Goal: Information Seeking & Learning: Find specific page/section

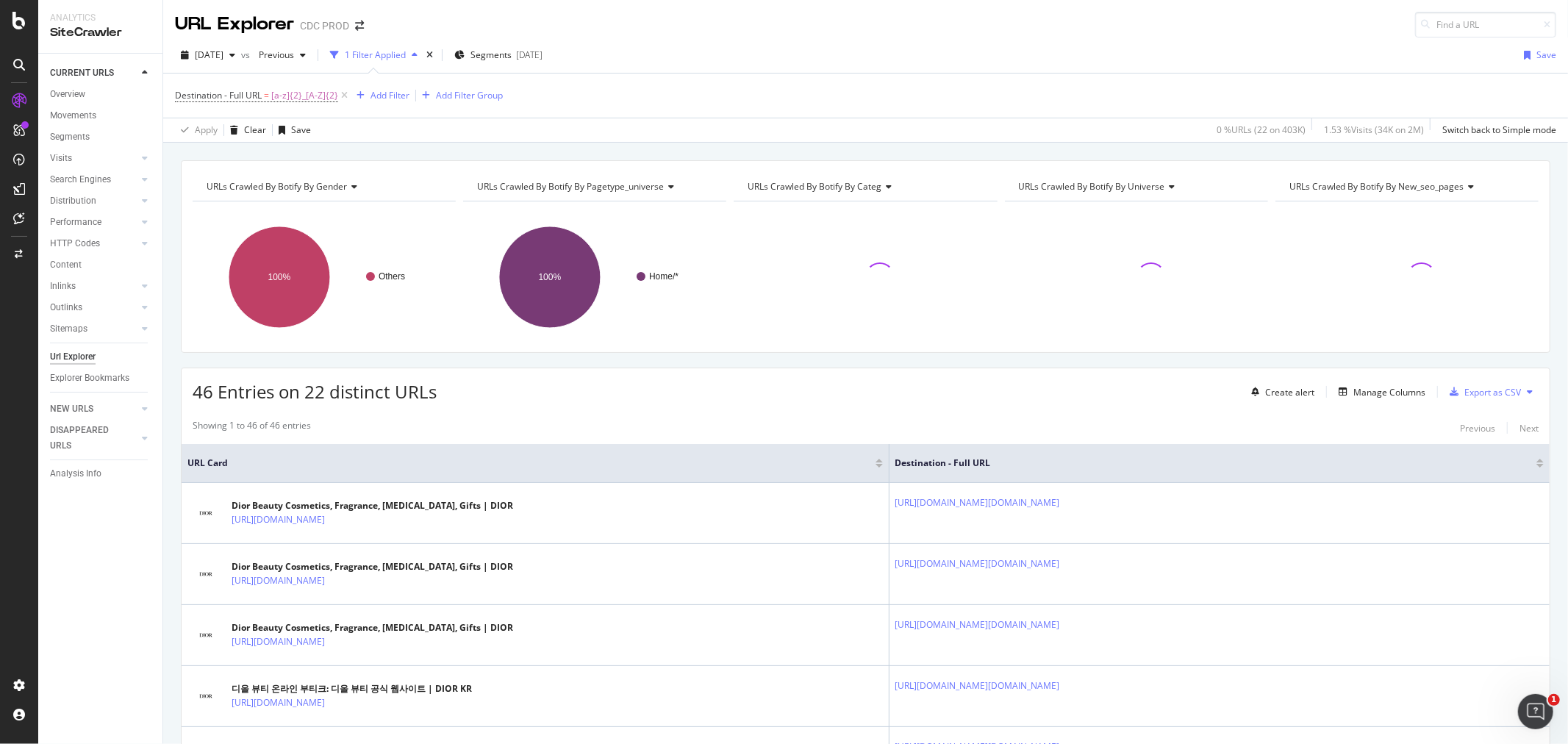
scroll to position [81, 0]
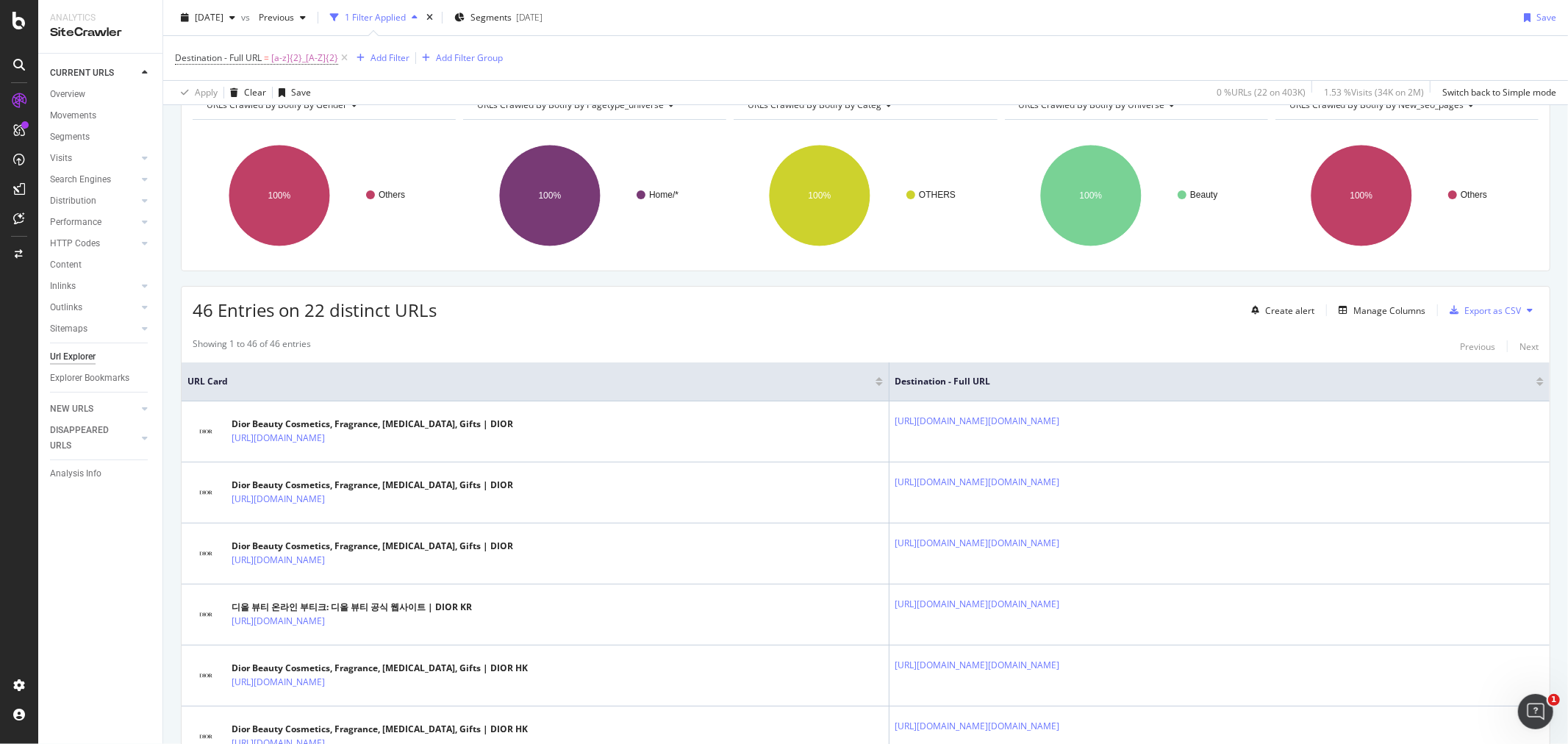
drag, startPoint x: 694, startPoint y: 274, endPoint x: 657, endPoint y: 313, distance: 53.8
click at [657, 313] on div "46 Entries on 22 distinct URLs Create alert Manage Columns Export as CSV" at bounding box center [865, 305] width 1368 height 36
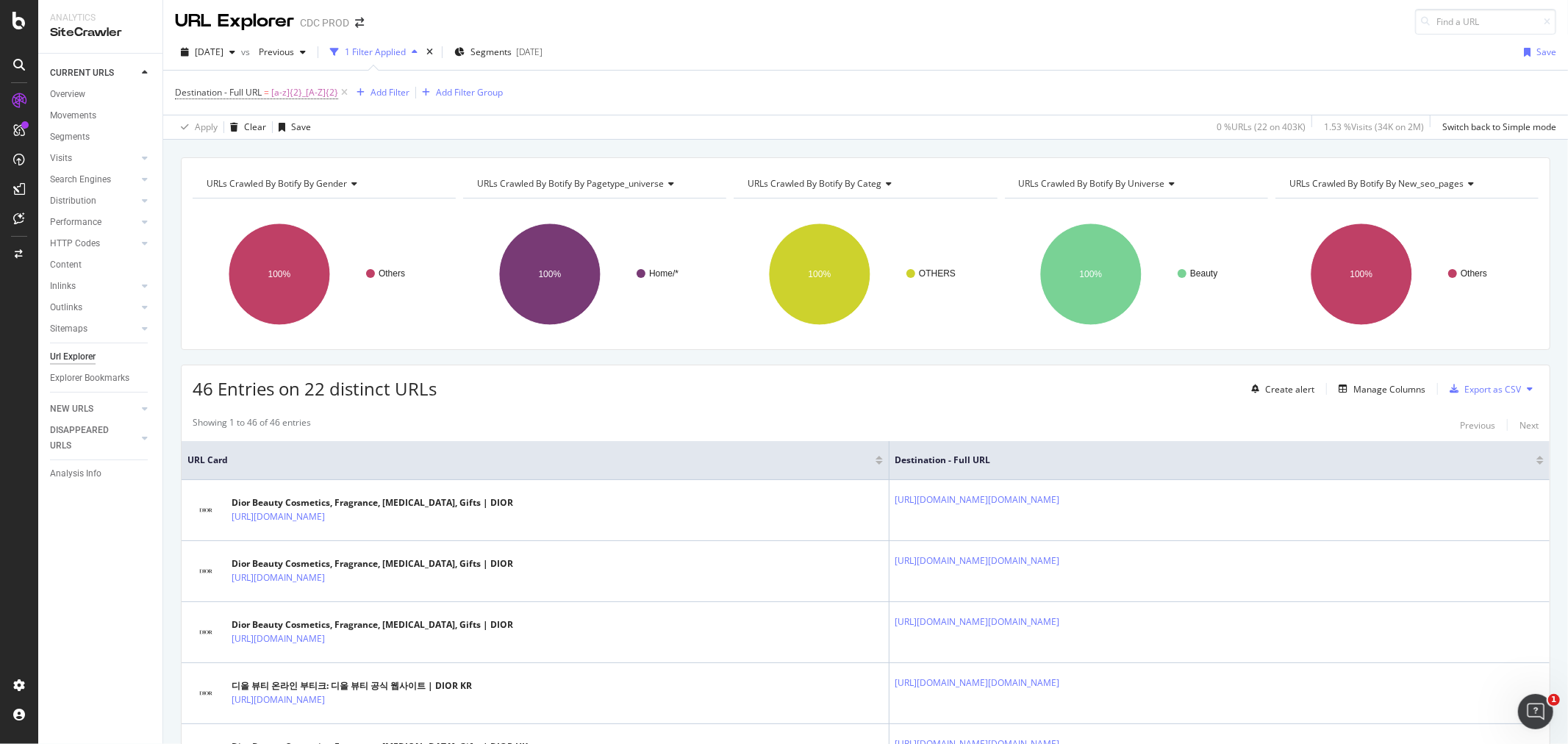
scroll to position [0, 0]
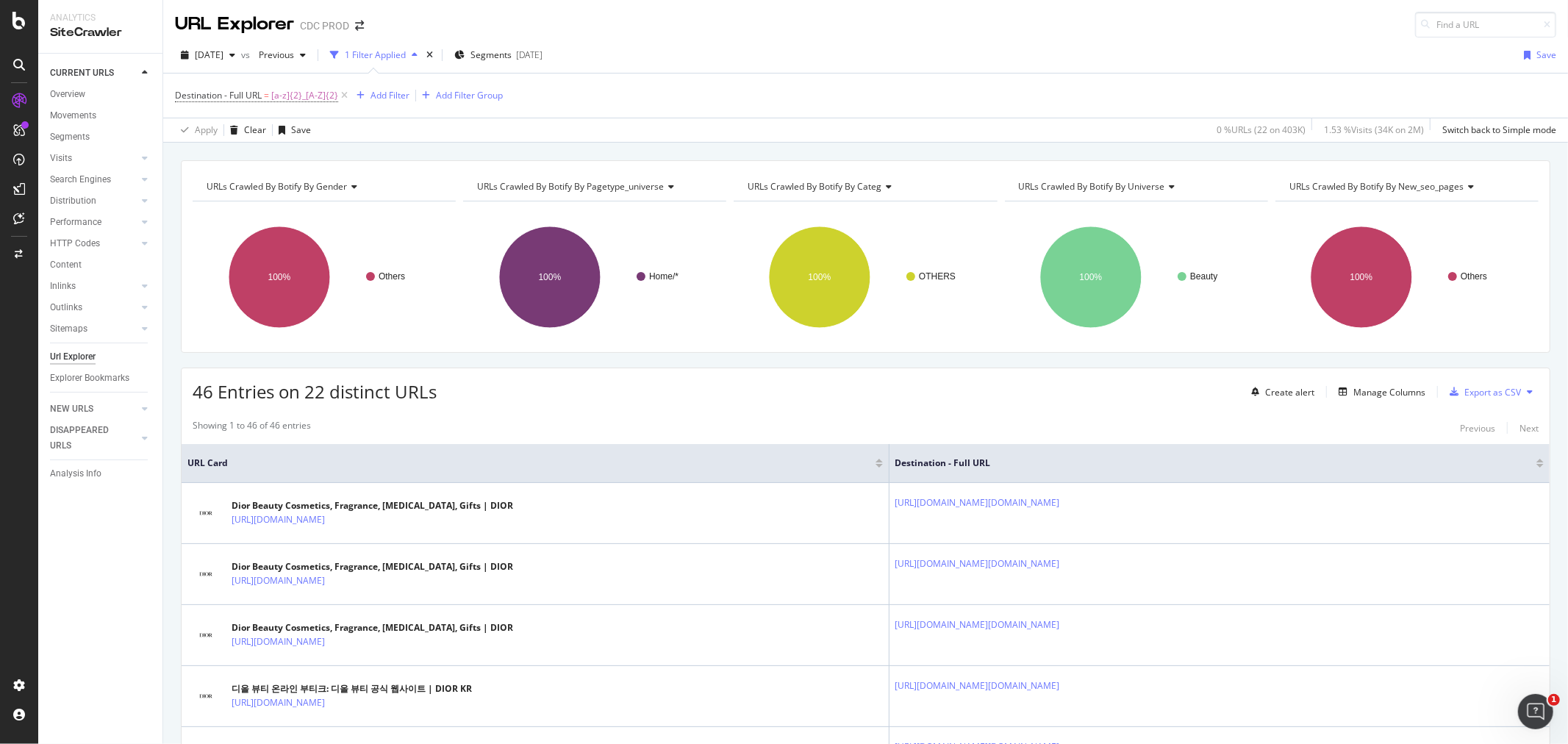
click at [741, 90] on div "Destination - Full URL = [a-z]{2}_[A-Z]{2} Add Filter Add Filter Group" at bounding box center [865, 95] width 1382 height 44
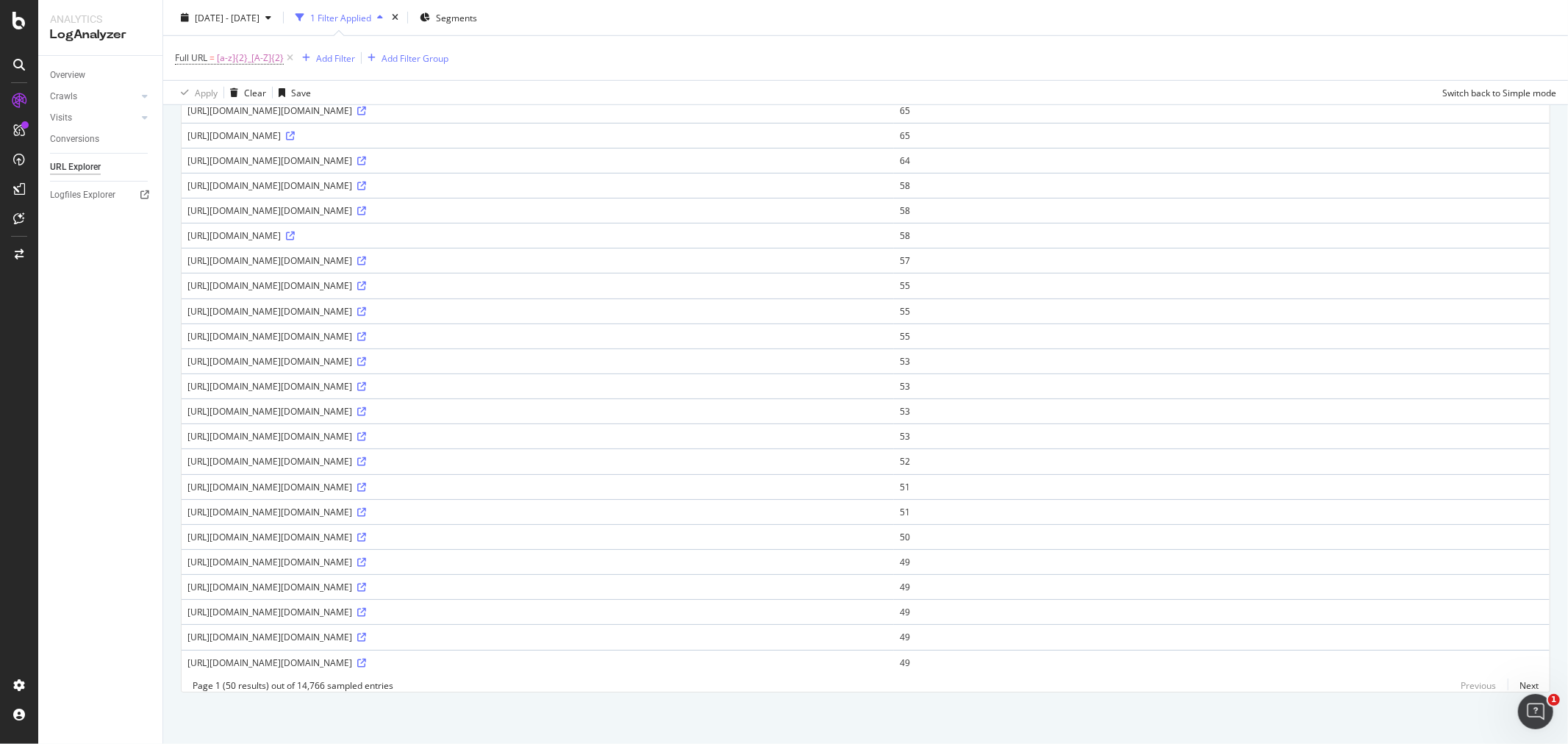
scroll to position [881, 0]
drag, startPoint x: 369, startPoint y: 651, endPoint x: 311, endPoint y: 651, distance: 58.0
click at [311, 657] on div "https://www.dior.com/on/demandware.store/Sites-dior_jp-Site/ja_JP/Page-CountryL…" at bounding box center [538, 663] width 701 height 13
drag, startPoint x: 295, startPoint y: 653, endPoint x: 372, endPoint y: 649, distance: 77.1
click at [372, 657] on div "https://www.dior.com/on/demandware.store/Sites-dior_jp-Site/ja_JP/Page-CountryL…" at bounding box center [538, 663] width 701 height 13
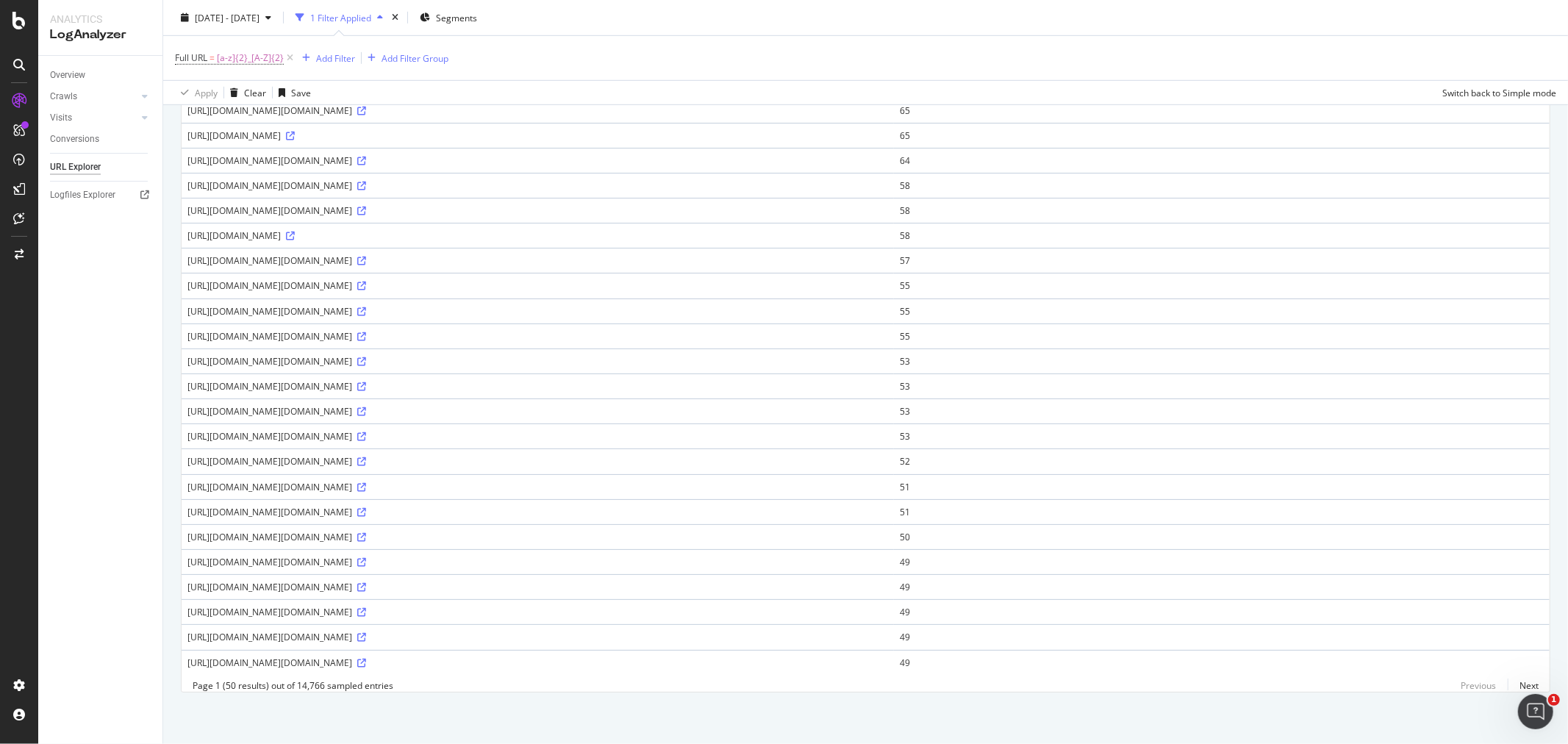
copy div "demandware.store"
click at [372, 657] on div "https://www.dior.com/on/demandware.store/Sites-dior_jp-Site/ja_JP/Page-CountryL…" at bounding box center [538, 663] width 701 height 13
drag, startPoint x: 372, startPoint y: 649, endPoint x: 293, endPoint y: 648, distance: 79.0
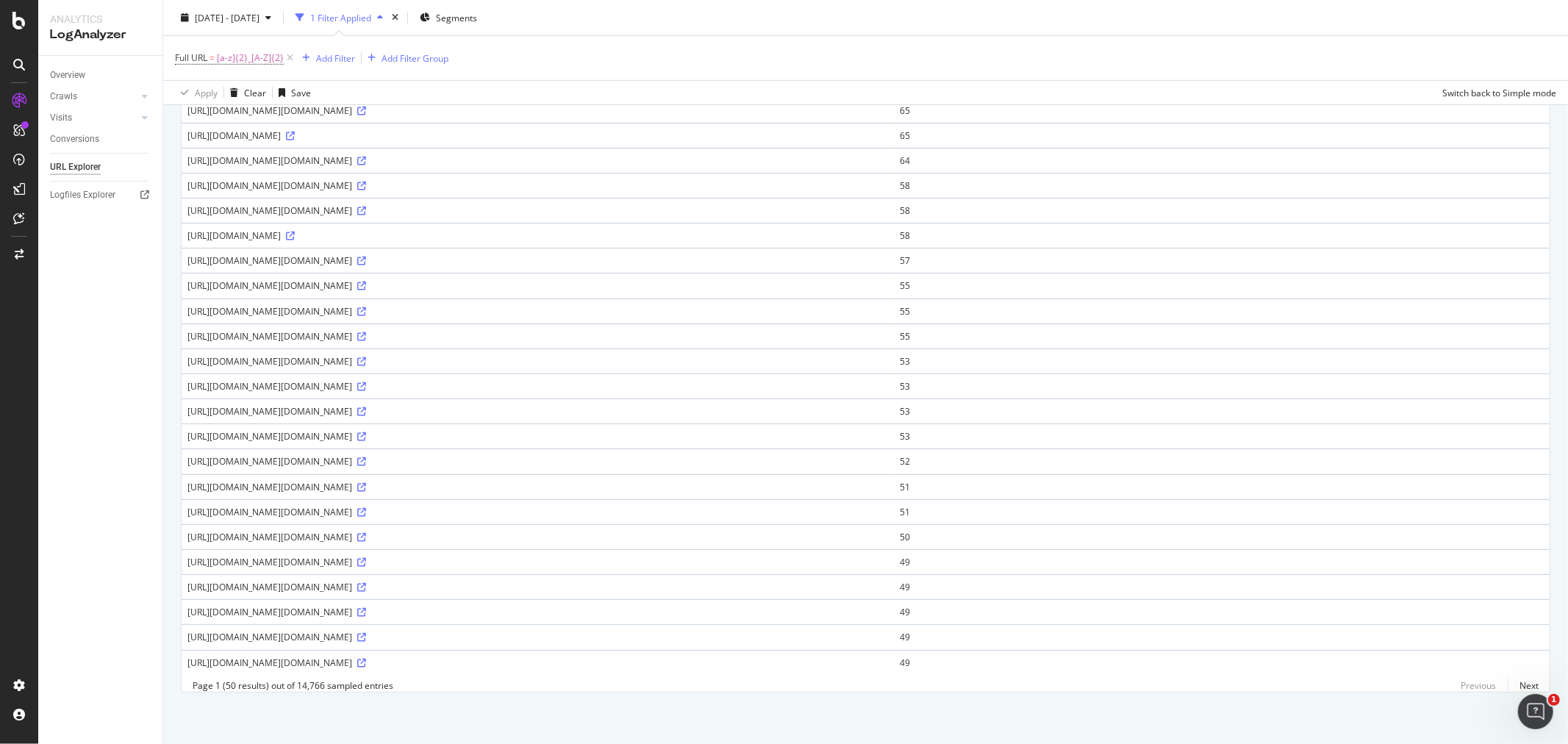
click at [293, 657] on div "https://www.dior.com/on/demandware.store/Sites-dior_jp-Site/ja_JP/Page-CountryL…" at bounding box center [538, 663] width 701 height 13
copy div "demandware.store"
click at [317, 657] on div "https://www.dior.com/on/demandware.store/Sites-dior_jp-Site/ja_JP/Page-CountryL…" at bounding box center [538, 663] width 701 height 13
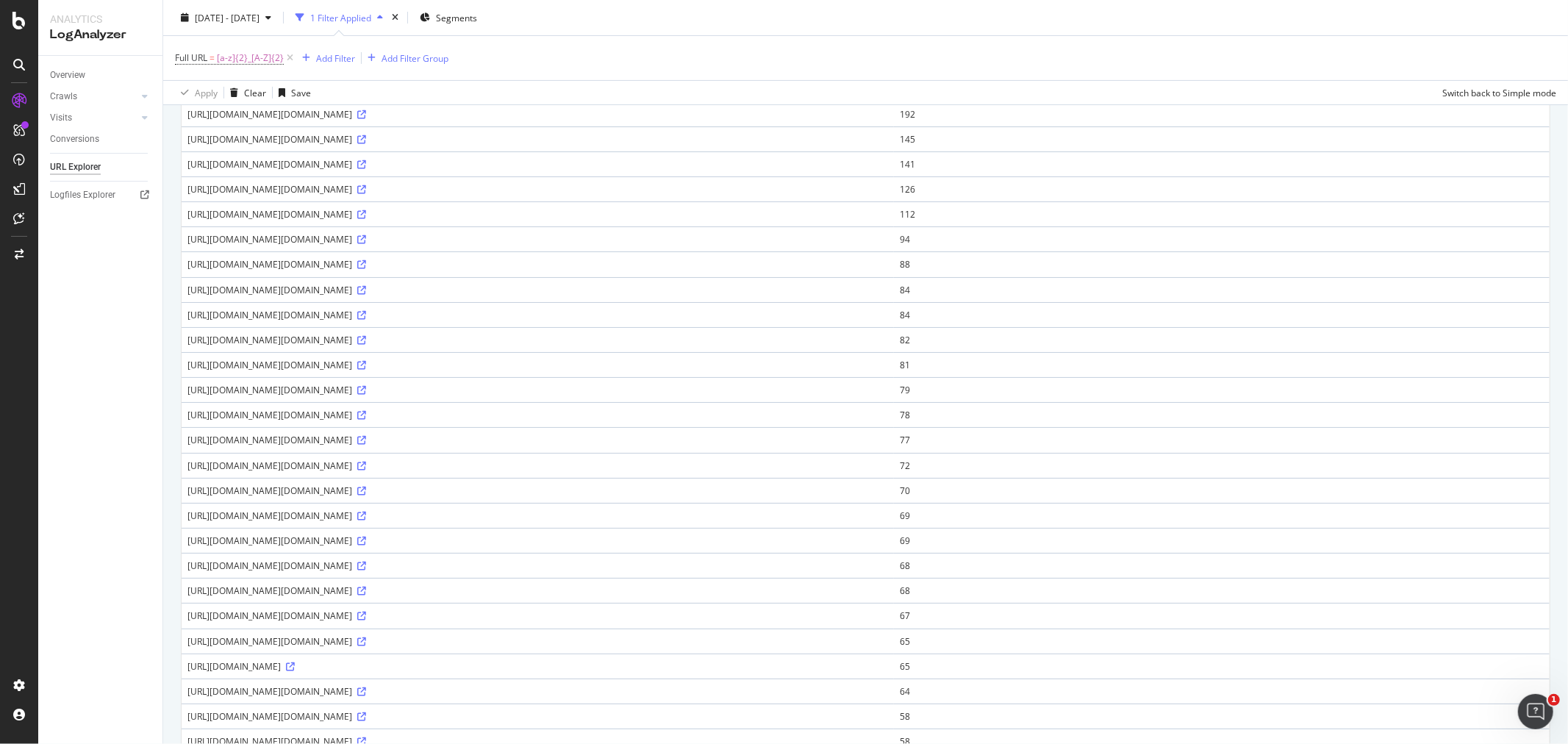
scroll to position [0, 0]
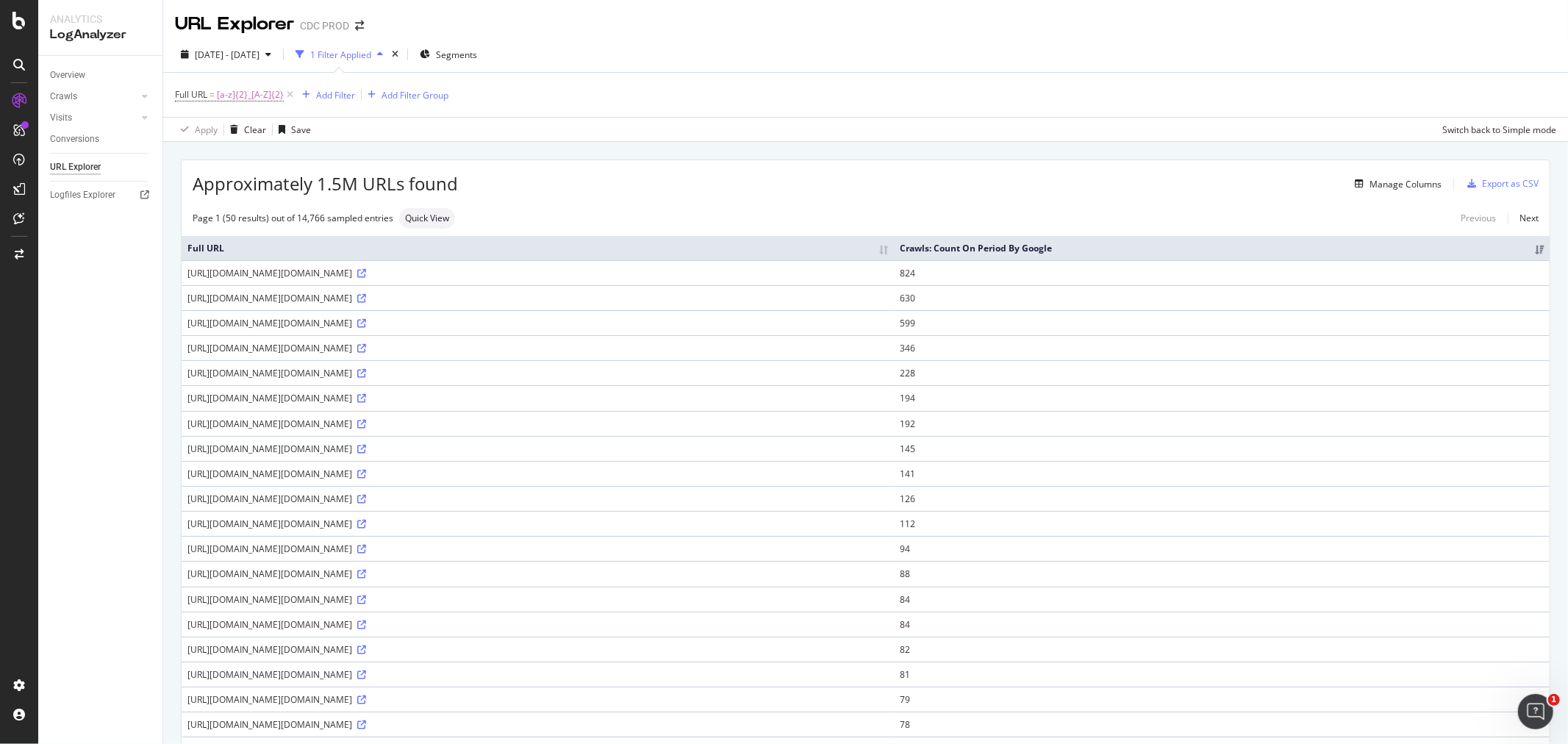
drag, startPoint x: 185, startPoint y: 290, endPoint x: 588, endPoint y: 309, distance: 403.4
drag, startPoint x: 604, startPoint y: 370, endPoint x: 188, endPoint y: 365, distance: 416.0
click at [188, 360] on td "https://www.dior.com/on/demandware.static/Sites-dior_sg-Site/-/en_SG/images/ico…" at bounding box center [537, 347] width 712 height 25
copy div "https://www.dior.com/on/demandware.static/Sites-dior_sg-Site/-/en_SG/images/ico…"
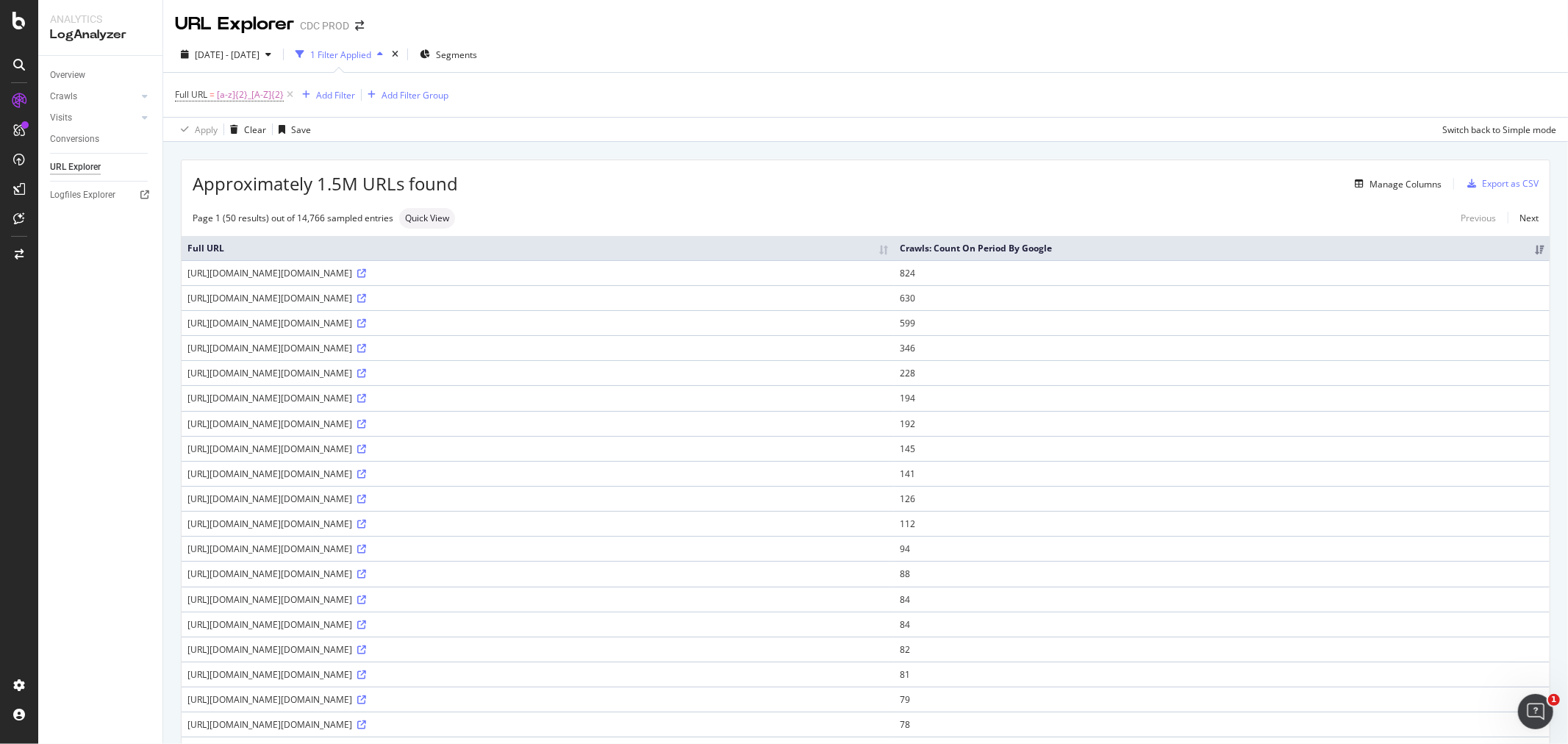
click at [254, 103] on span "[a-z]{2}_[A-Z]{2}" at bounding box center [250, 95] width 67 height 21
click at [582, 105] on div "Full URL = [a-z]{2}_[A-Z]{2} Add Filter Add Filter Group" at bounding box center [865, 94] width 1382 height 44
drag, startPoint x: 195, startPoint y: 187, endPoint x: 475, endPoint y: 180, distance: 280.1
click at [475, 180] on div "Approximately 1.5M URLs found Manage Columns Export as CSV" at bounding box center [865, 178] width 1368 height 36
click at [460, 180] on div "Manage Columns" at bounding box center [950, 184] width 984 height 18
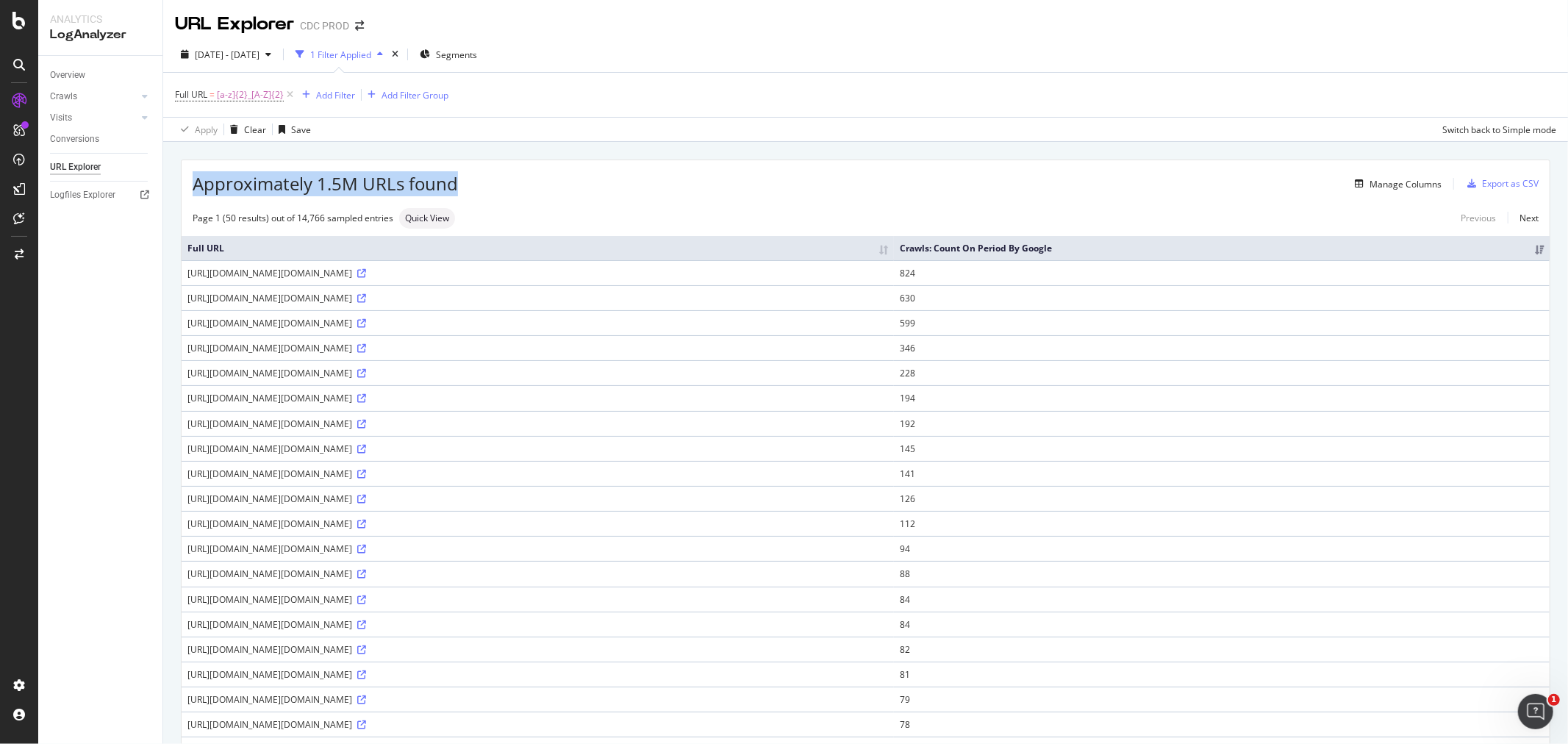
drag, startPoint x: 456, startPoint y: 181, endPoint x: 176, endPoint y: 193, distance: 280.3
click at [201, 185] on span "Approximately 1.5M URLs found" at bounding box center [325, 183] width 265 height 25
drag, startPoint x: 193, startPoint y: 185, endPoint x: 457, endPoint y: 173, distance: 264.3
click at [457, 173] on span "Approximately 1.5M URLs found" at bounding box center [325, 183] width 265 height 25
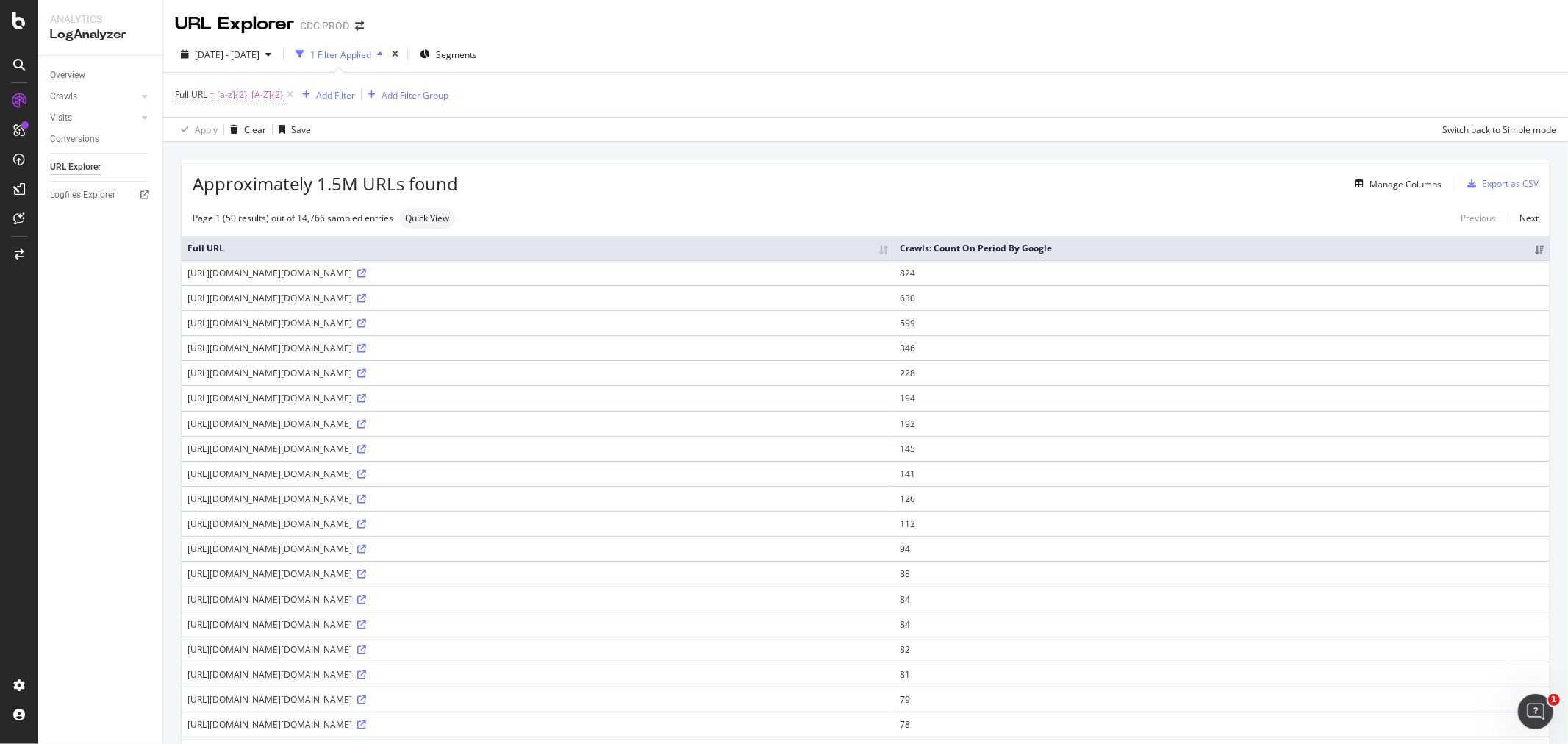
click at [512, 176] on div "Manage Columns" at bounding box center [950, 184] width 984 height 18
